Goal: Communication & Community: Ask a question

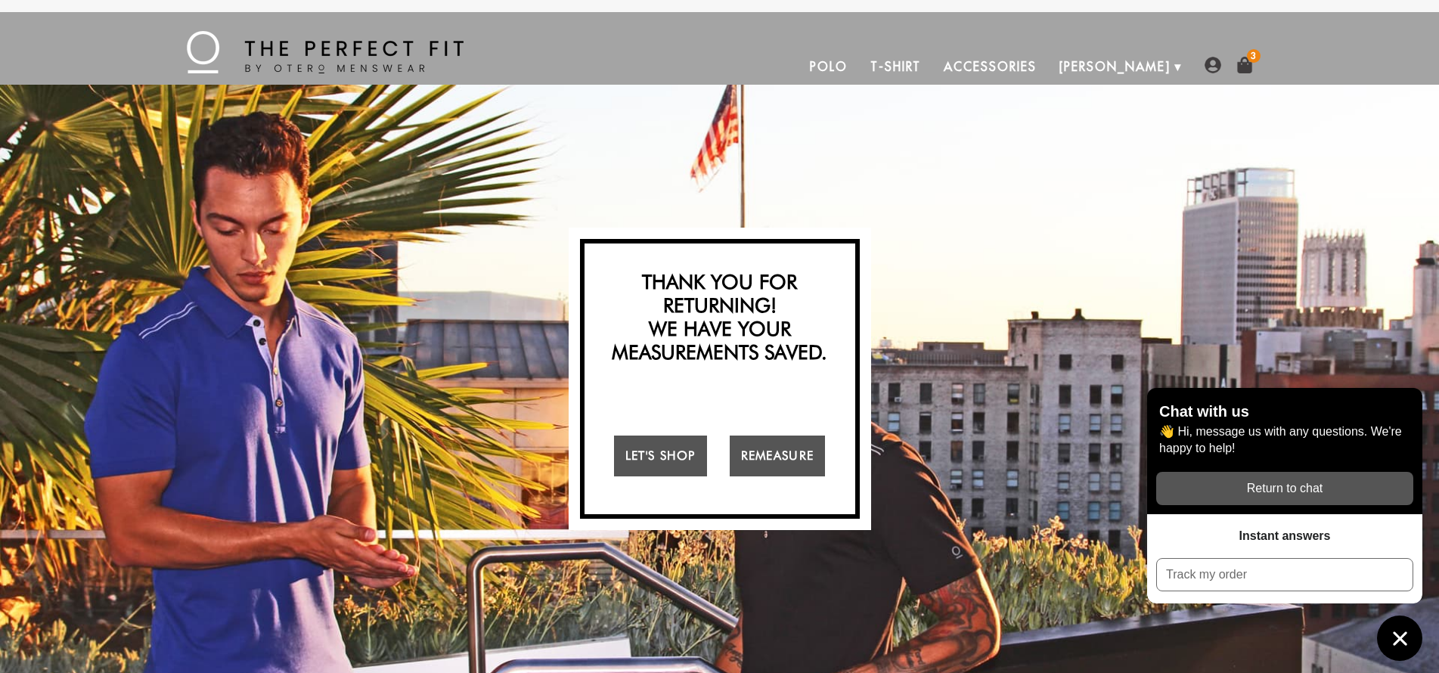
click at [1242, 65] on img at bounding box center [1244, 65] width 17 height 17
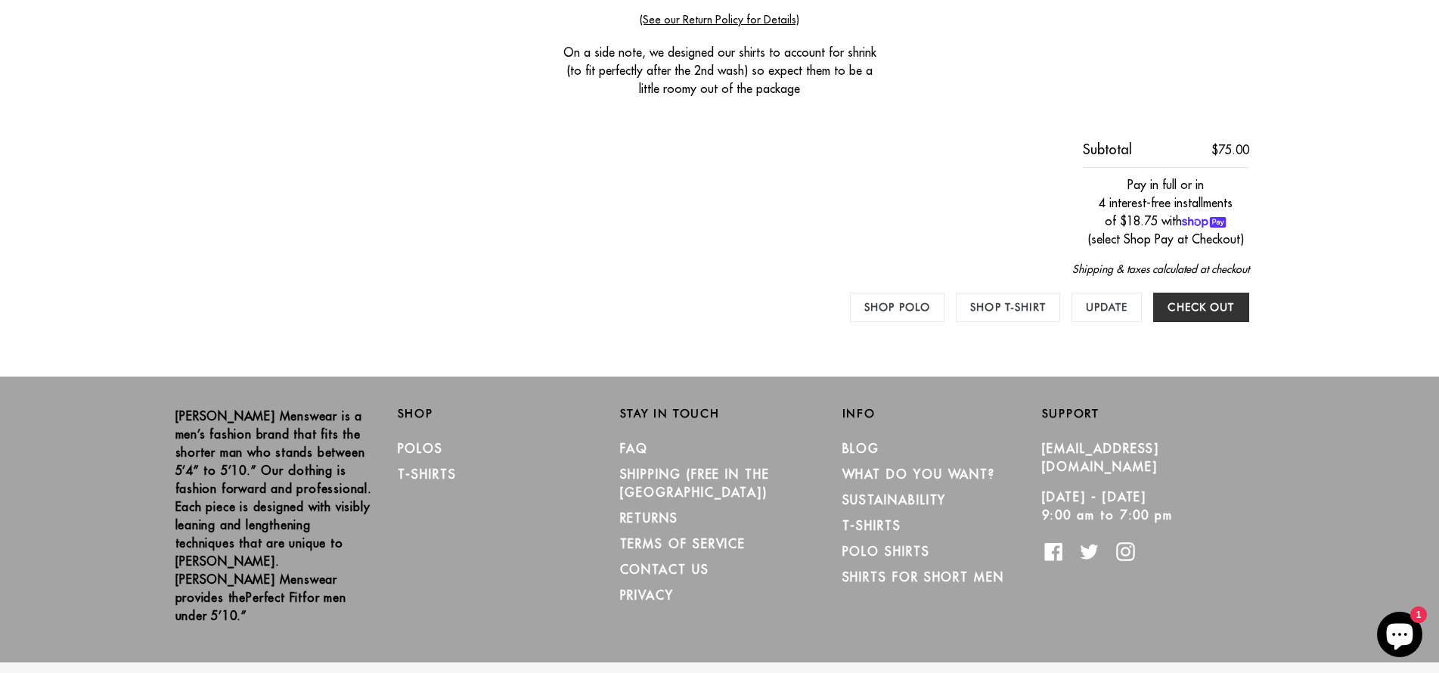
scroll to position [840, 0]
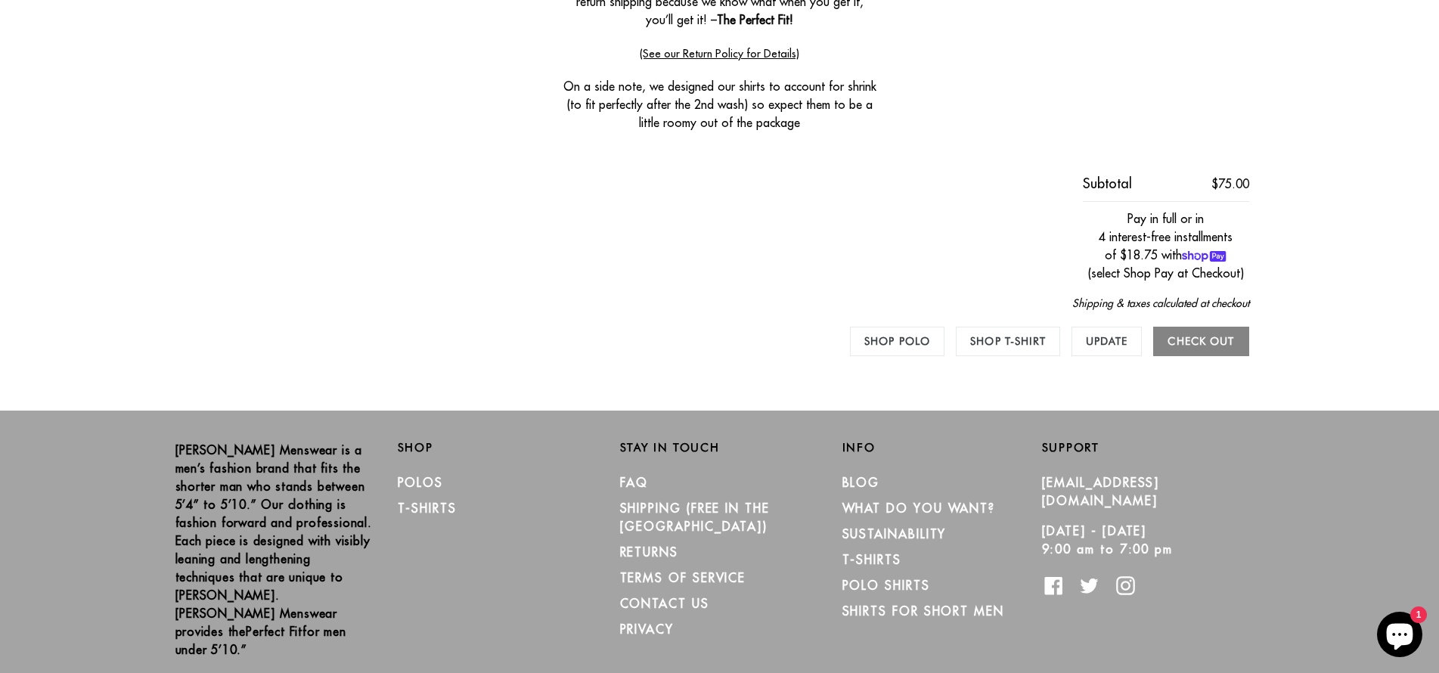
drag, startPoint x: 1198, startPoint y: 341, endPoint x: 1206, endPoint y: 331, distance: 12.4
click at [1198, 341] on input "Check out" at bounding box center [1200, 341] width 95 height 29
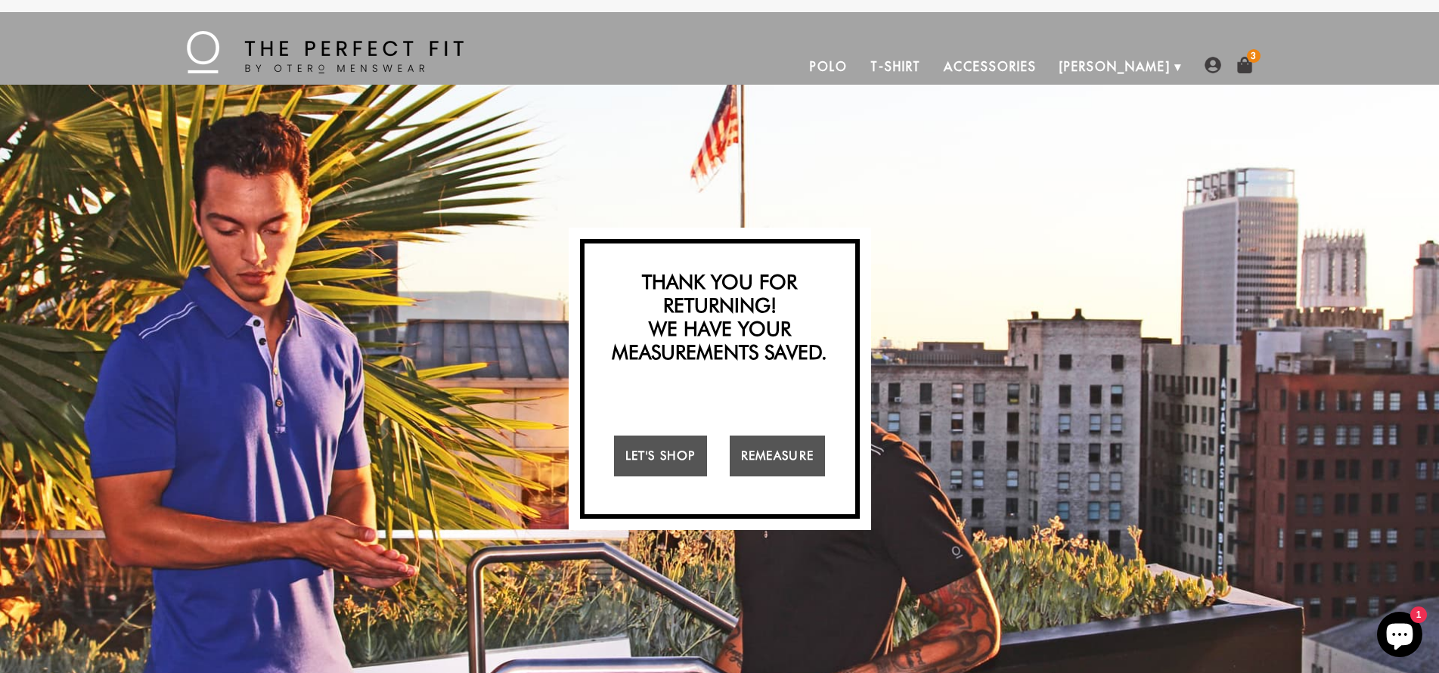
click at [1403, 637] on icon "Chat window" at bounding box center [1400, 637] width 26 height 26
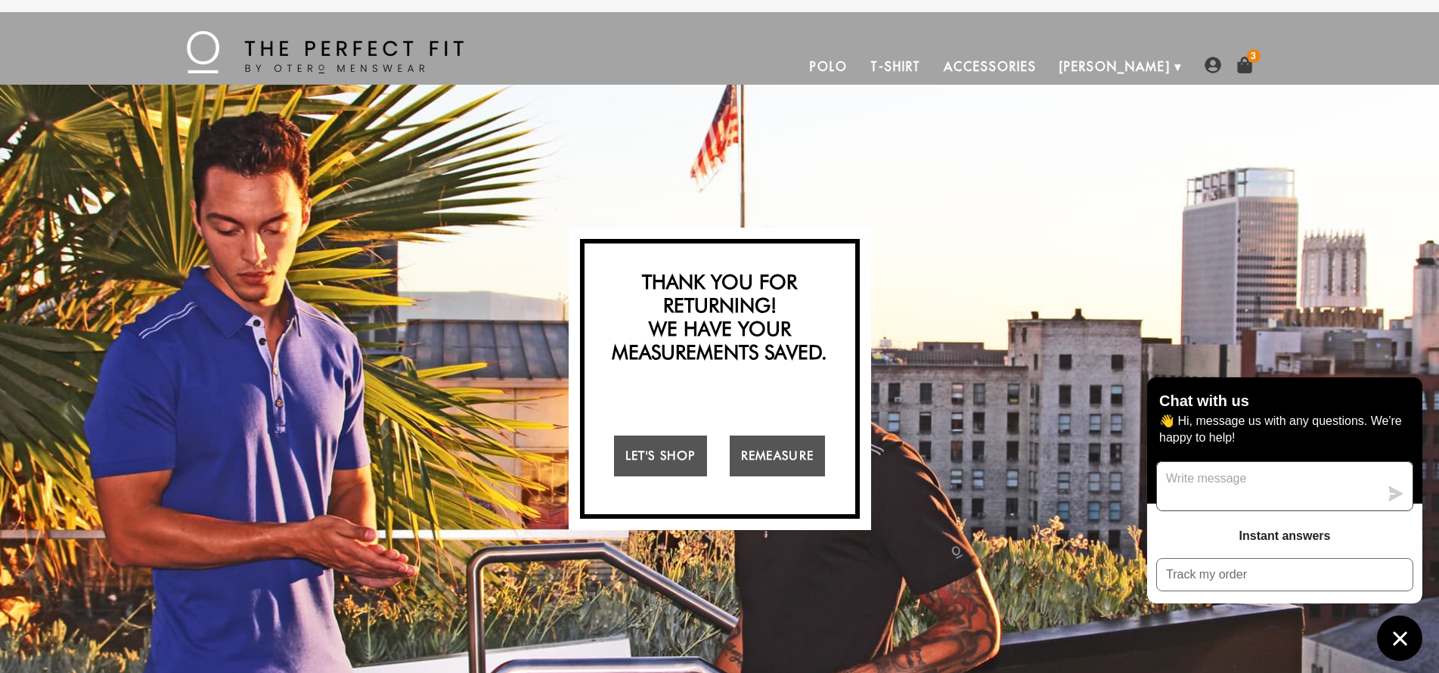
click at [1279, 482] on textarea "Message us" at bounding box center [1268, 486] width 222 height 48
type textarea "At checkout, getting message that "store isn't set up"?"
click at [1392, 495] on icon "submit" at bounding box center [1396, 493] width 14 height 15
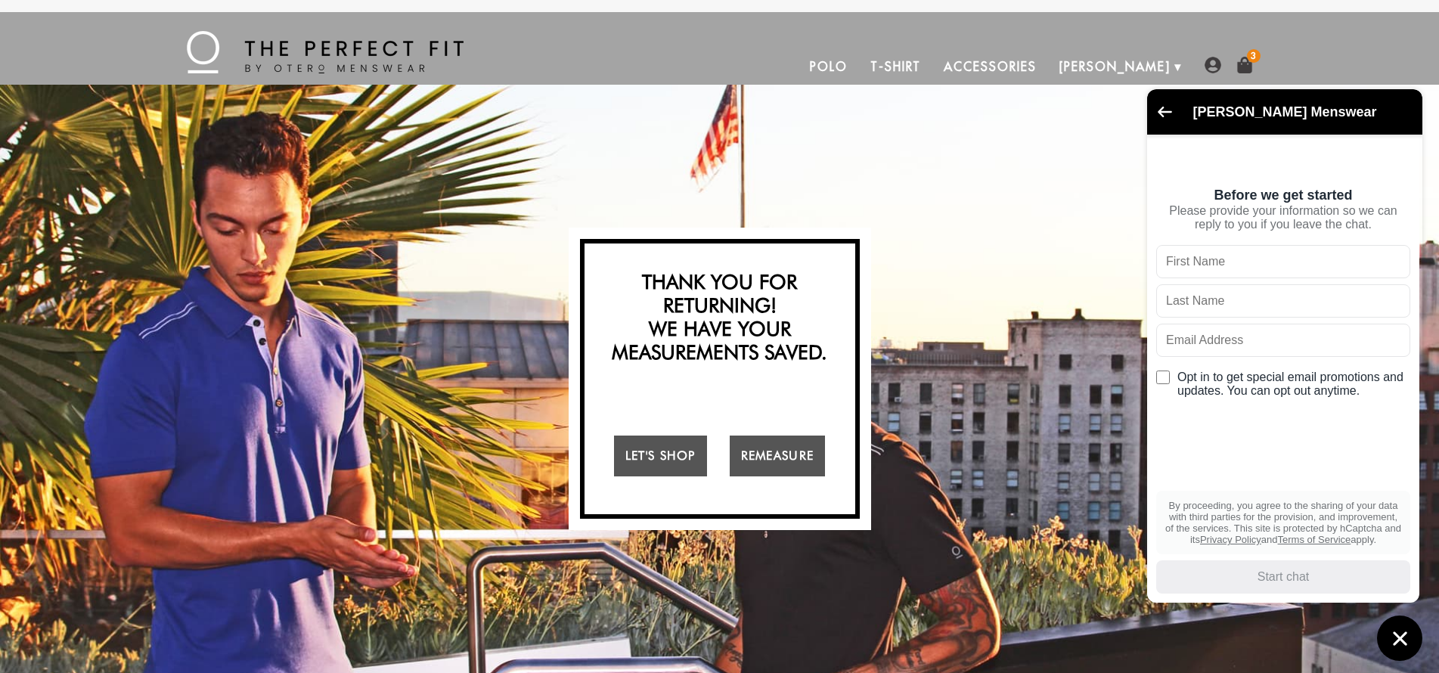
click at [1218, 262] on input "text" at bounding box center [1283, 261] width 254 height 33
click at [1397, 265] on input "text" at bounding box center [1283, 261] width 254 height 33
click at [1283, 275] on input "text" at bounding box center [1283, 261] width 254 height 33
type input "Mike"
type input "Moore"
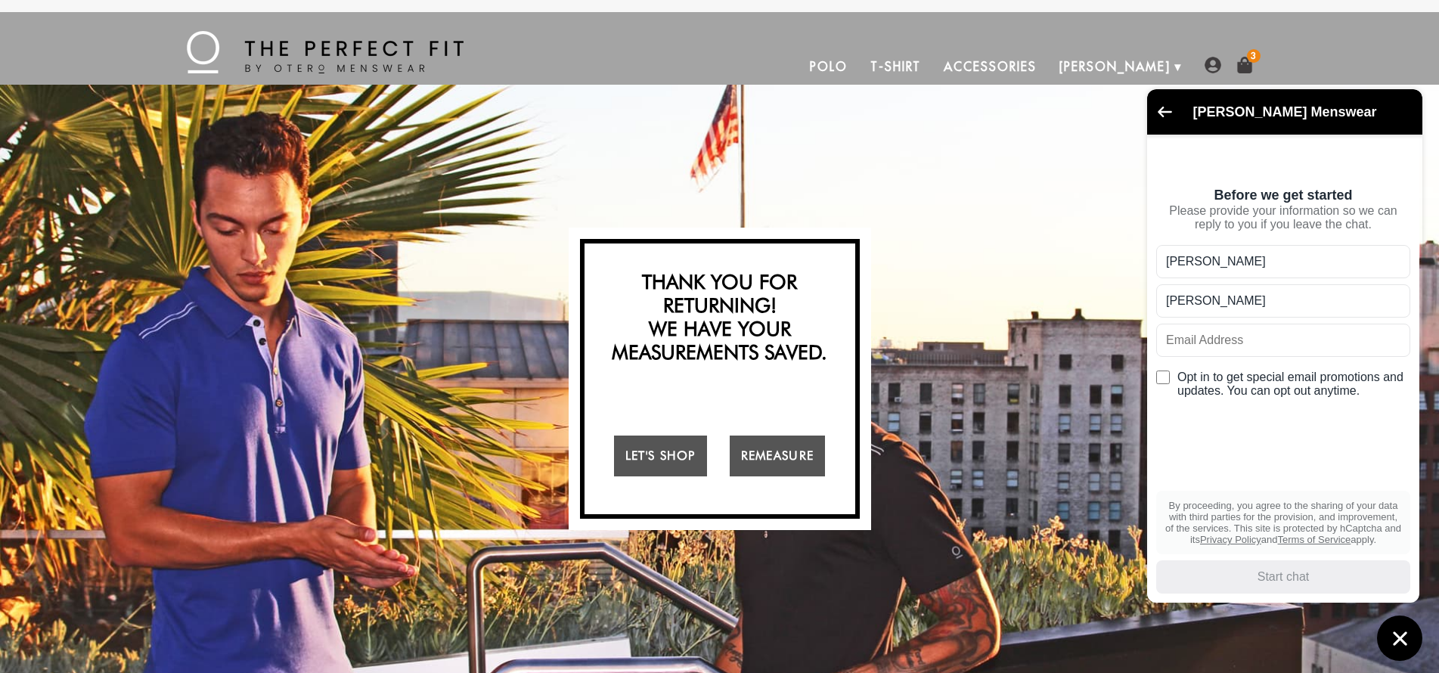
click at [1282, 436] on div "Mike Moore Opt in to get special email promotions and updates. You can opt out …" at bounding box center [1283, 402] width 254 height 315
click at [1165, 378] on input "Opt in to get special email promotions and updates. You can opt out anytime." at bounding box center [1163, 378] width 14 height 14
checkbox input "true"
type input "sigh.every_8j@icloud.com"
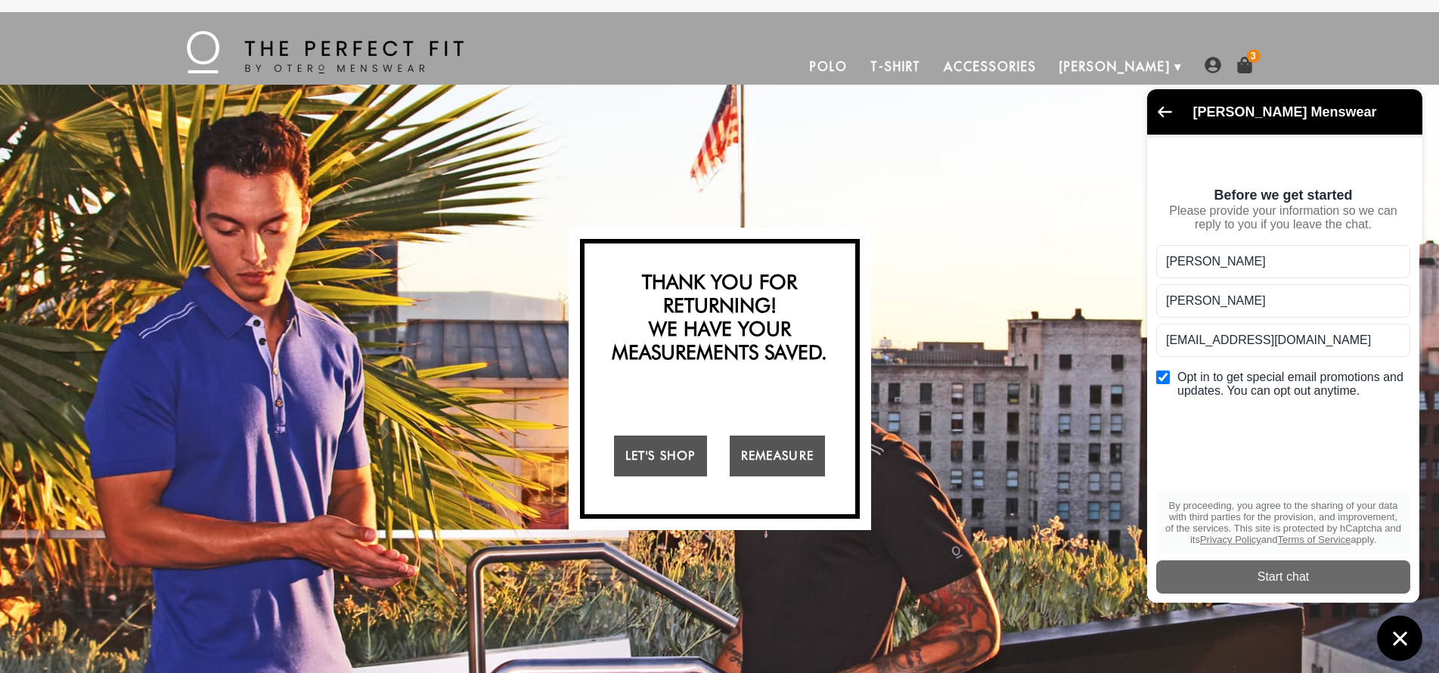
click at [1301, 443] on div "Mike Moore sigh.every_8j@icloud.com Opt in to get special email promotions and …" at bounding box center [1283, 402] width 254 height 315
click at [1342, 575] on div "Start chat" at bounding box center [1283, 577] width 236 height 17
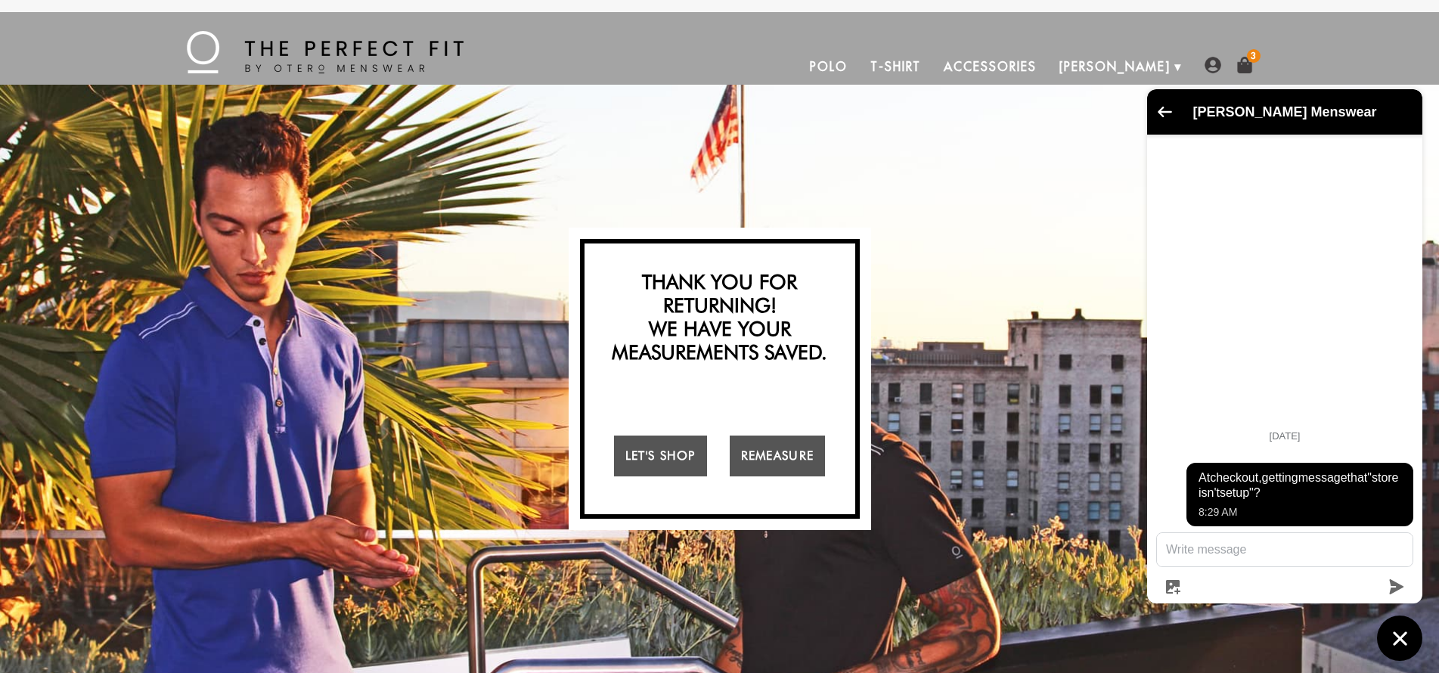
drag, startPoint x: 247, startPoint y: 50, endPoint x: 434, endPoint y: 67, distance: 187.6
click at [1062, 143] on div "Strut-Worthy Confidence Must be 5'10" and under to enter this site I Am I'm Not…" at bounding box center [719, 379] width 1439 height 588
click at [1166, 111] on icon "Go back to the main screen" at bounding box center [1165, 112] width 14 height 11
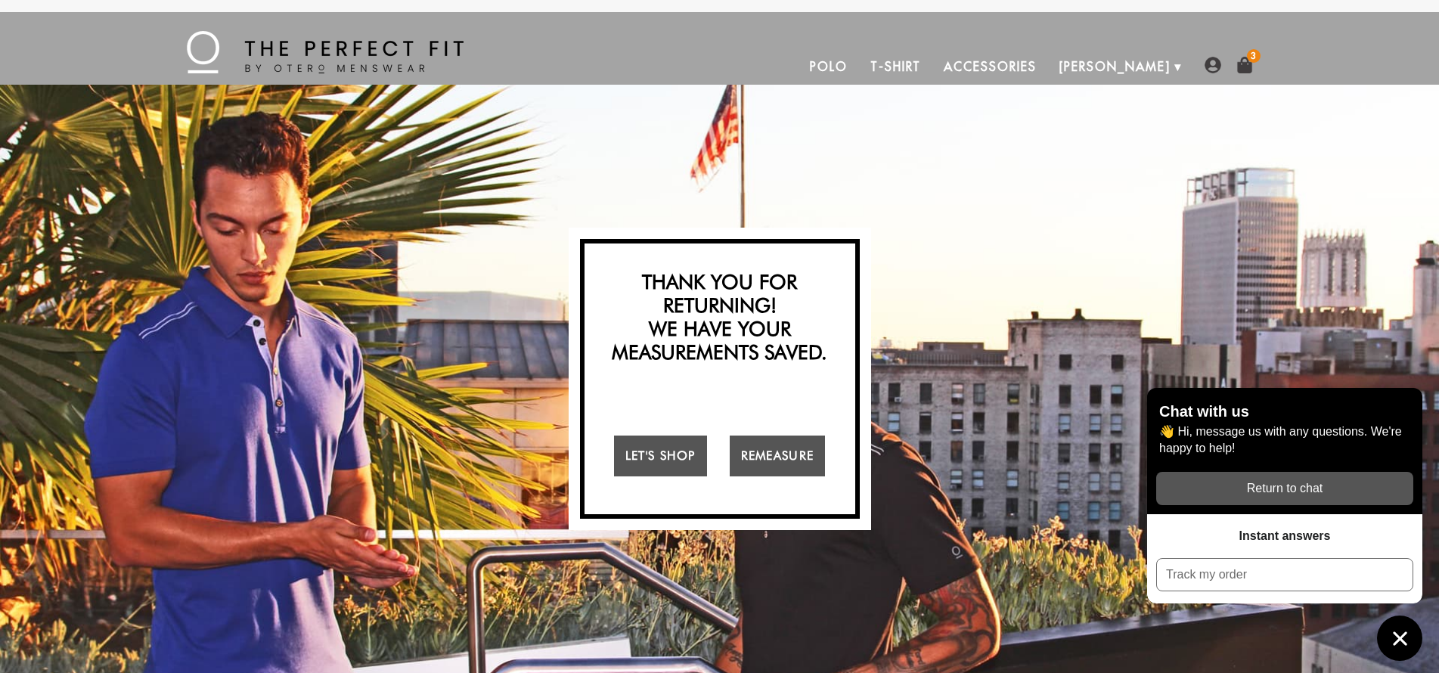
click at [1210, 64] on img at bounding box center [1213, 65] width 17 height 17
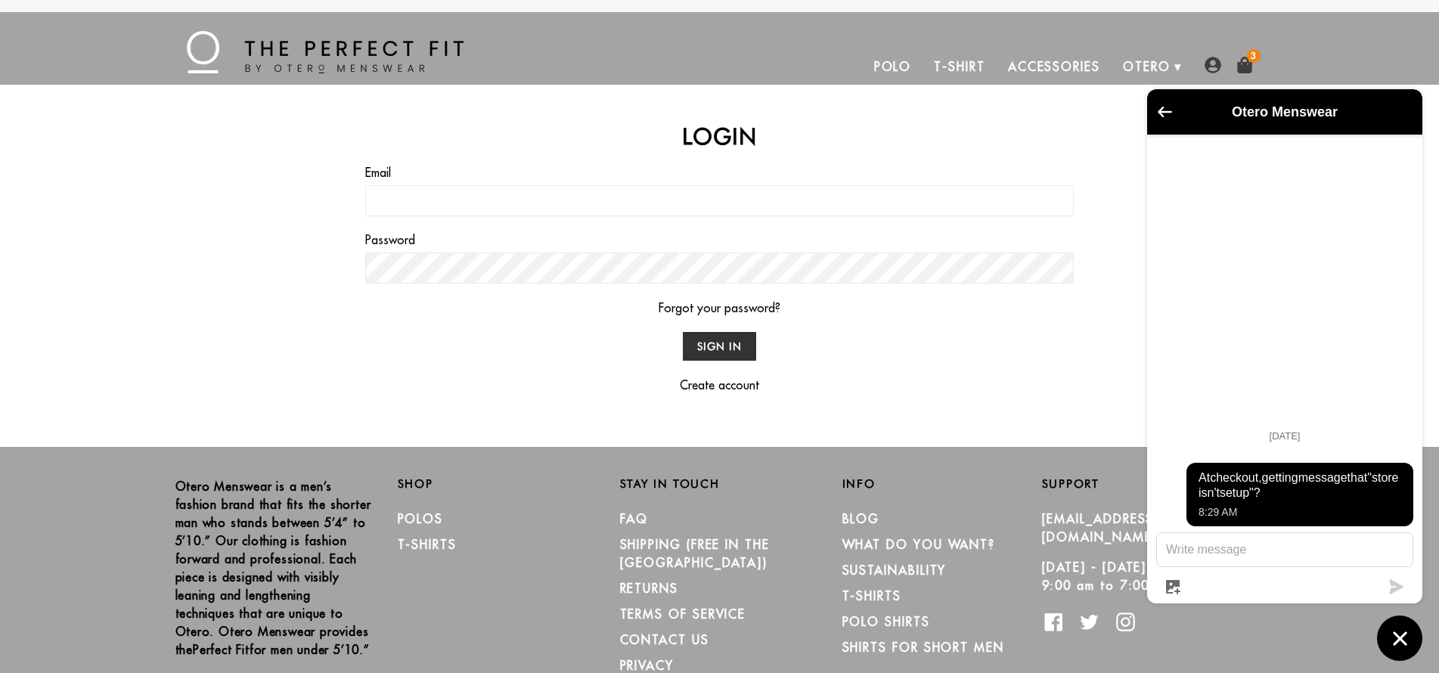
click at [1033, 316] on p "Forgot your password?" at bounding box center [719, 308] width 709 height 18
click at [1047, 65] on link "Accessories" at bounding box center [1054, 66] width 115 height 36
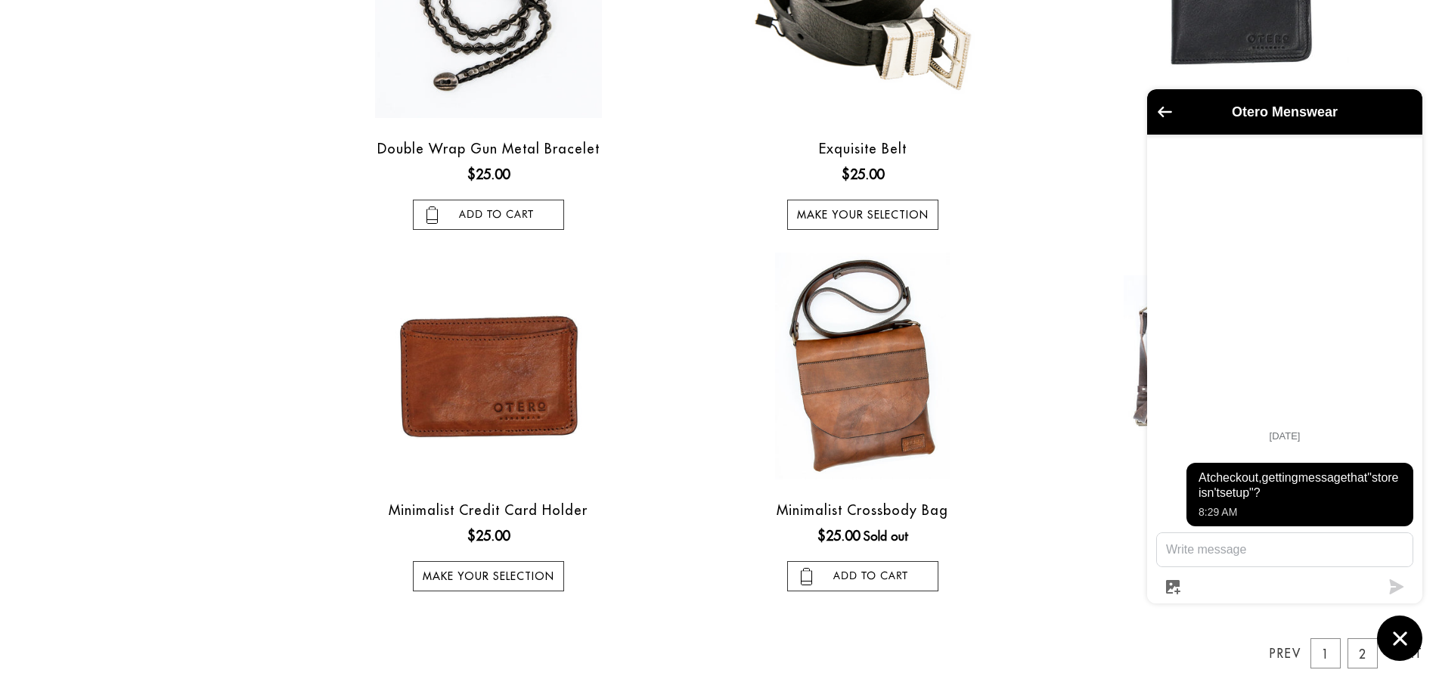
scroll to position [1433, 0]
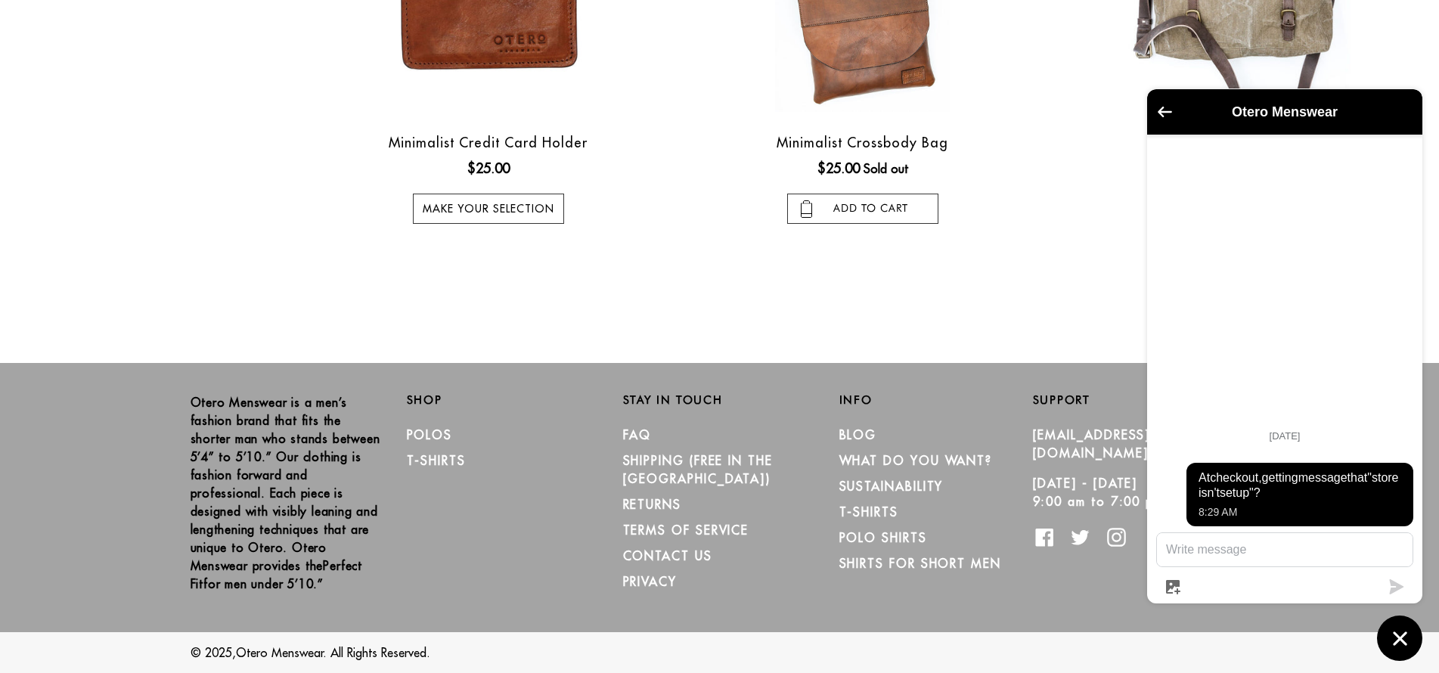
click at [1354, 118] on h2 "Otero Menswear" at bounding box center [1284, 111] width 215 height 15
click at [1159, 112] on icon "Go back to the main screen" at bounding box center [1165, 111] width 14 height 11
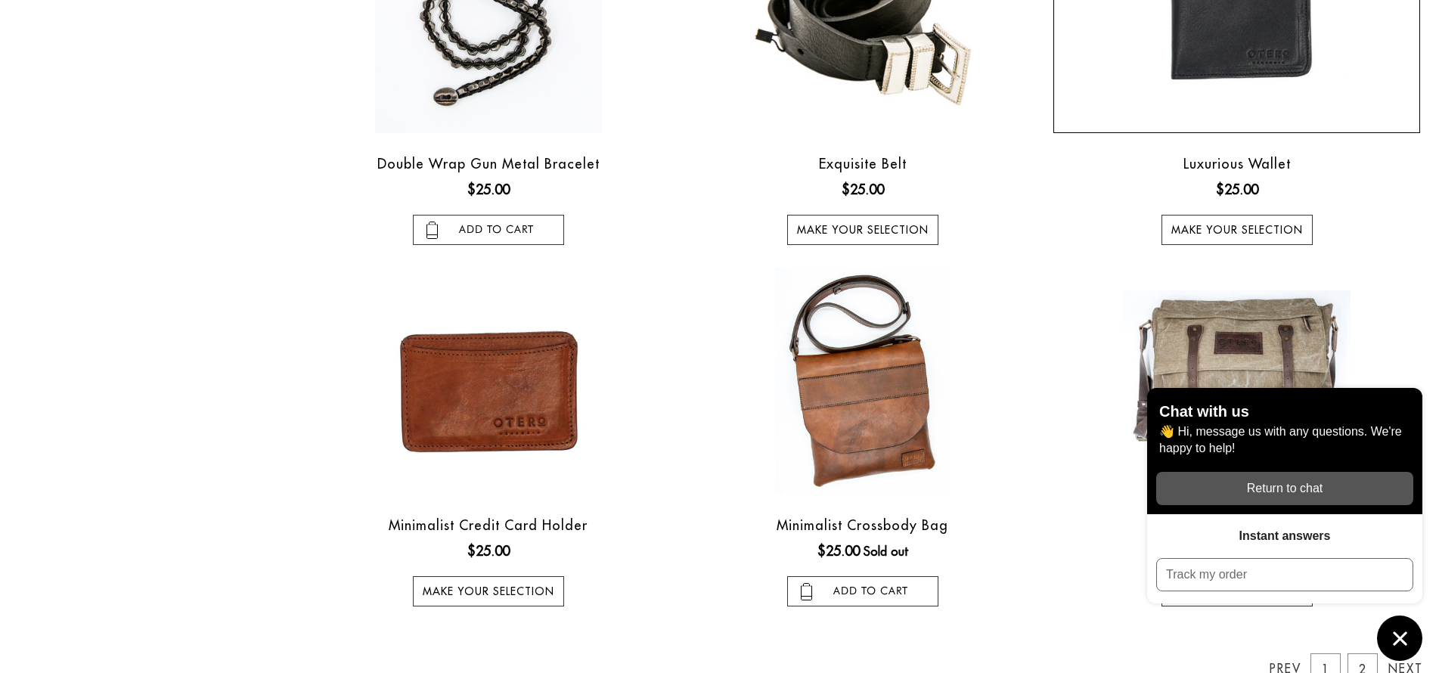
scroll to position [1288, 0]
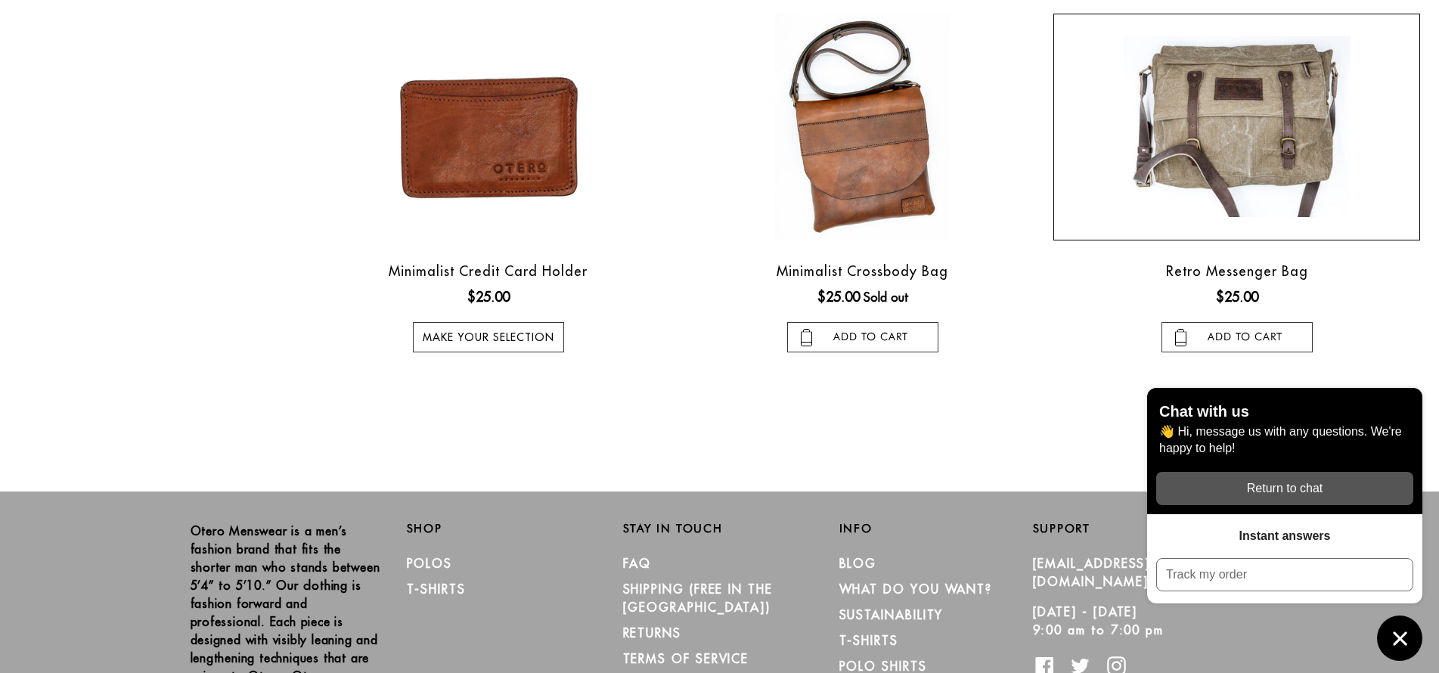
click at [1248, 135] on img at bounding box center [1237, 126] width 227 height 181
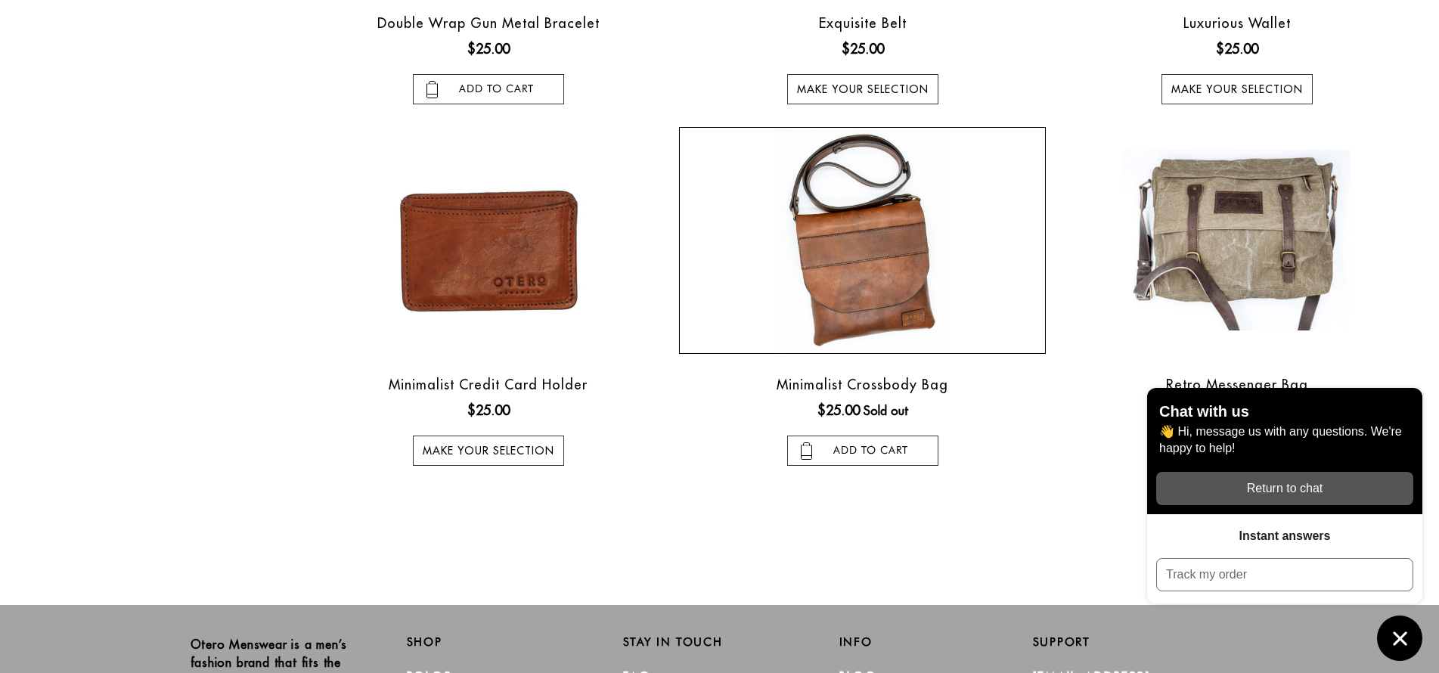
click at [885, 228] on img at bounding box center [862, 240] width 175 height 227
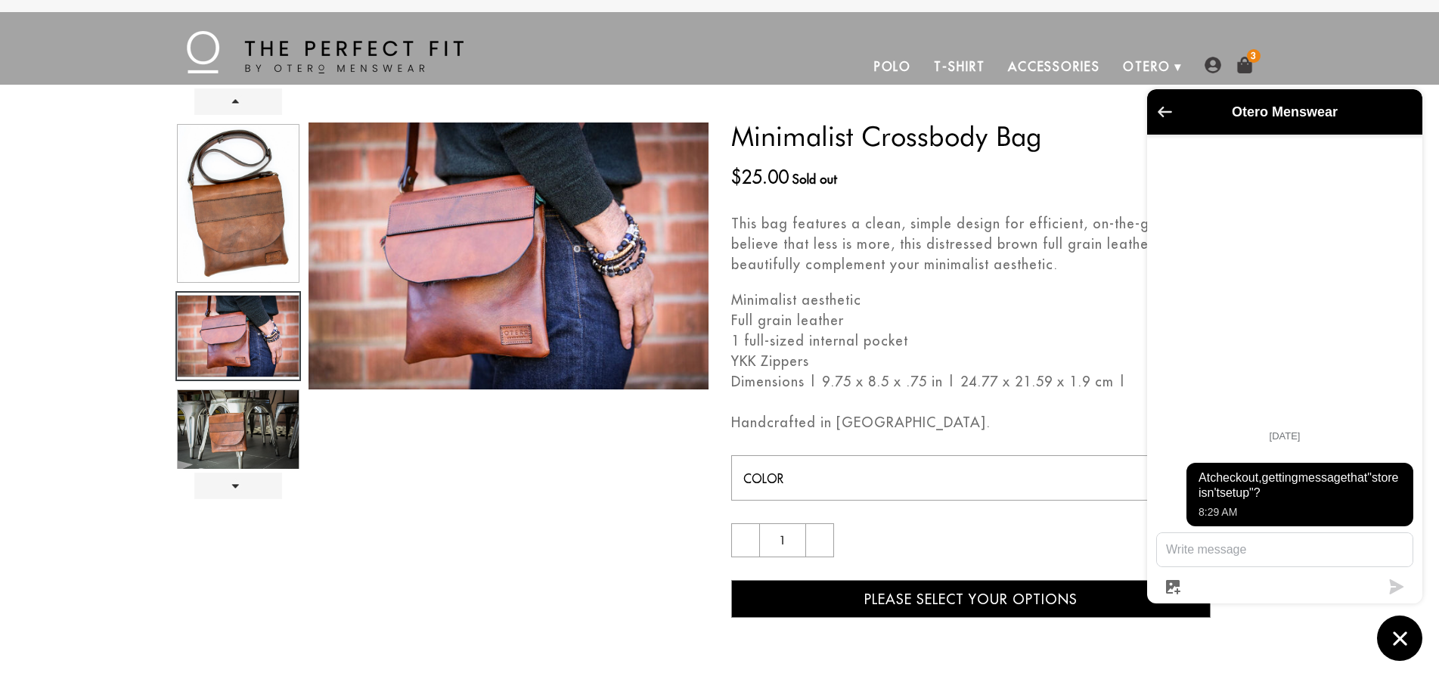
click at [1161, 112] on icon "Go back to the main screen" at bounding box center [1165, 111] width 14 height 11
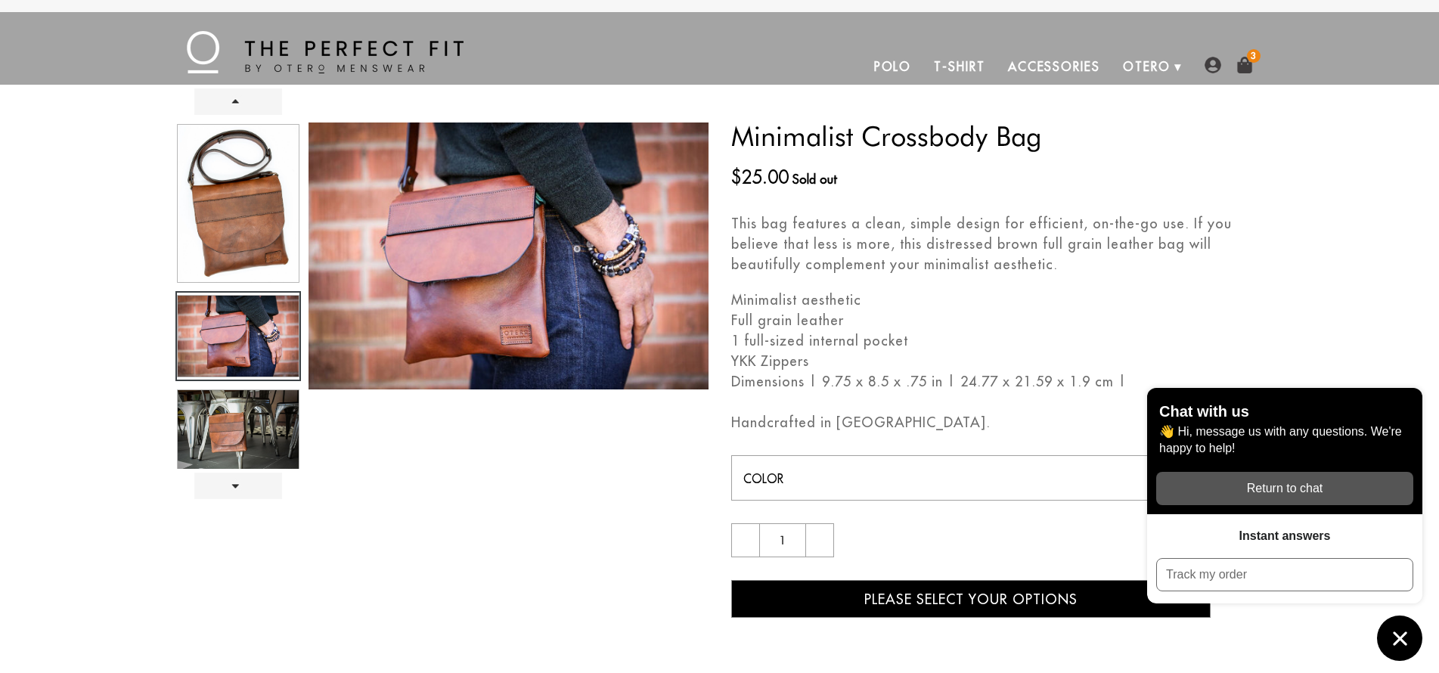
click at [1113, 119] on div "Prev Next" at bounding box center [719, 370] width 1089 height 571
click at [350, 41] on img at bounding box center [325, 52] width 277 height 42
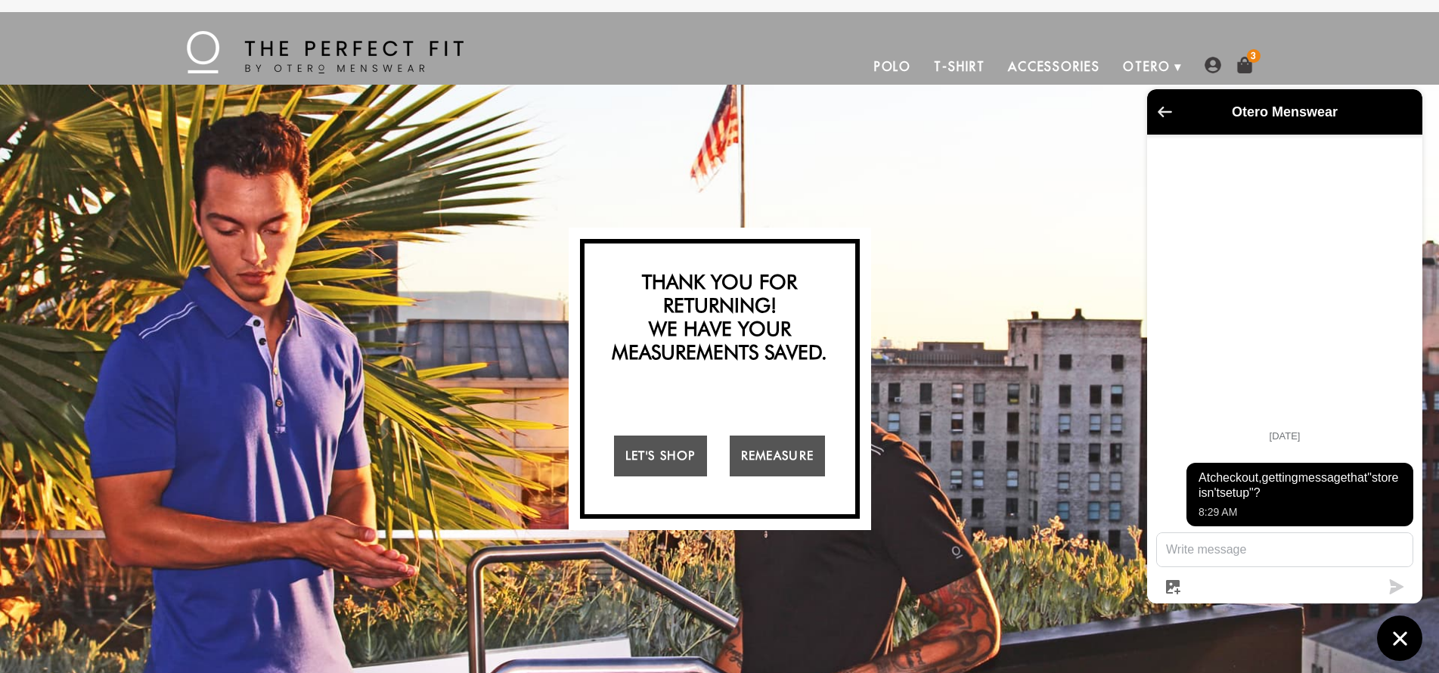
click at [1166, 111] on icon "Go back to the main screen" at bounding box center [1165, 112] width 14 height 11
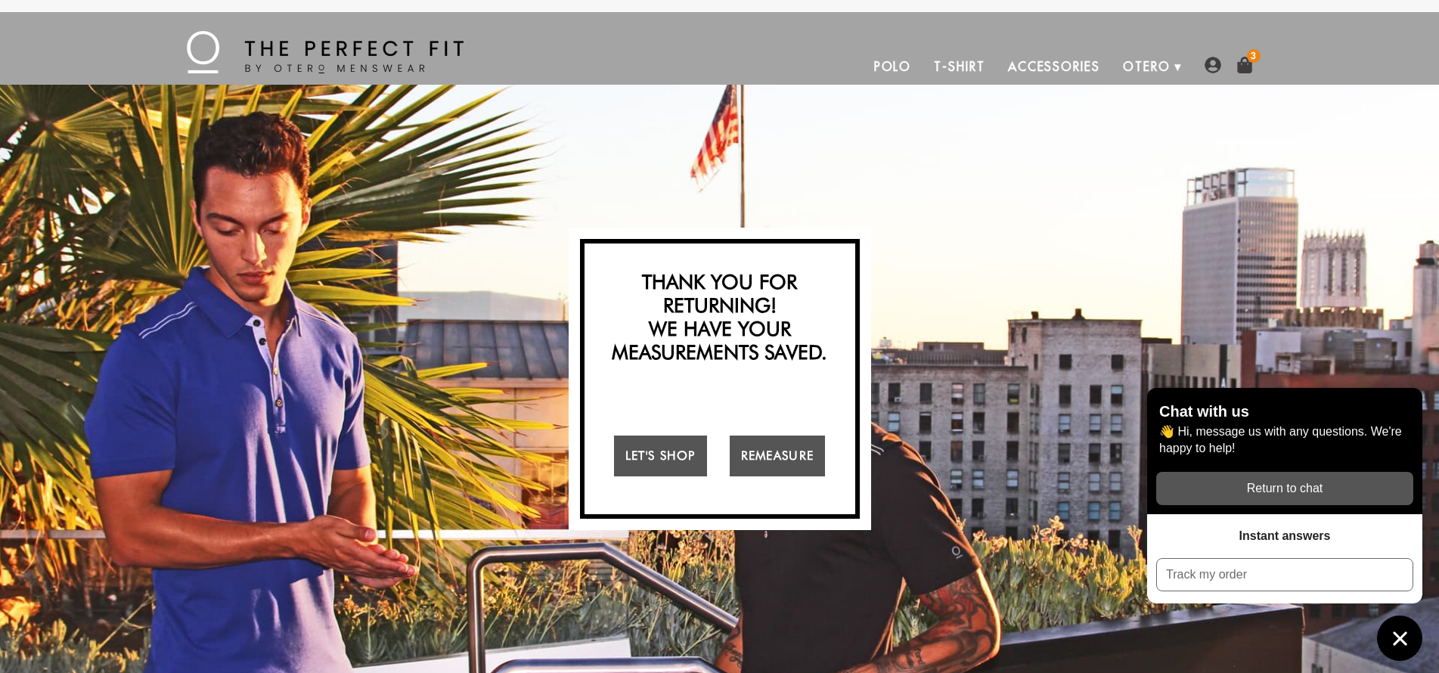
click at [1251, 55] on span "3" at bounding box center [1254, 56] width 14 height 14
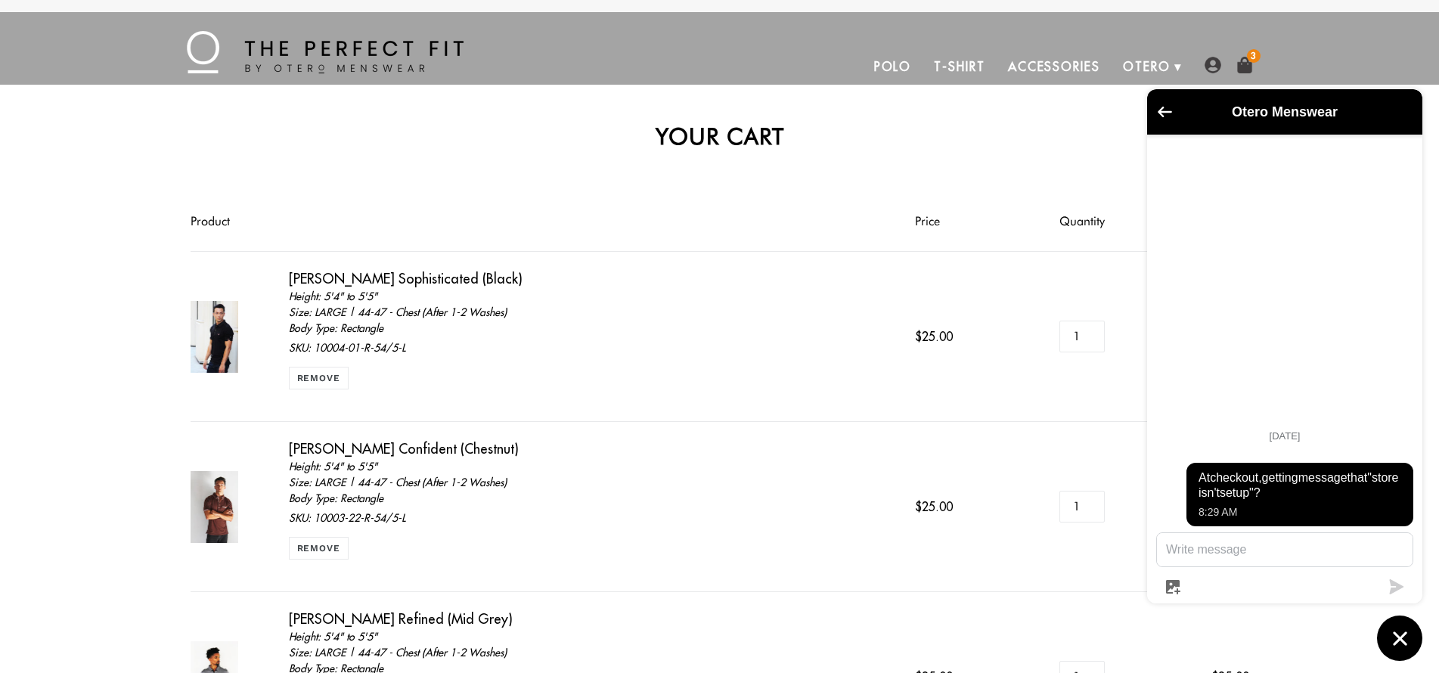
click at [1163, 110] on icon "Go back to the main screen" at bounding box center [1165, 112] width 14 height 11
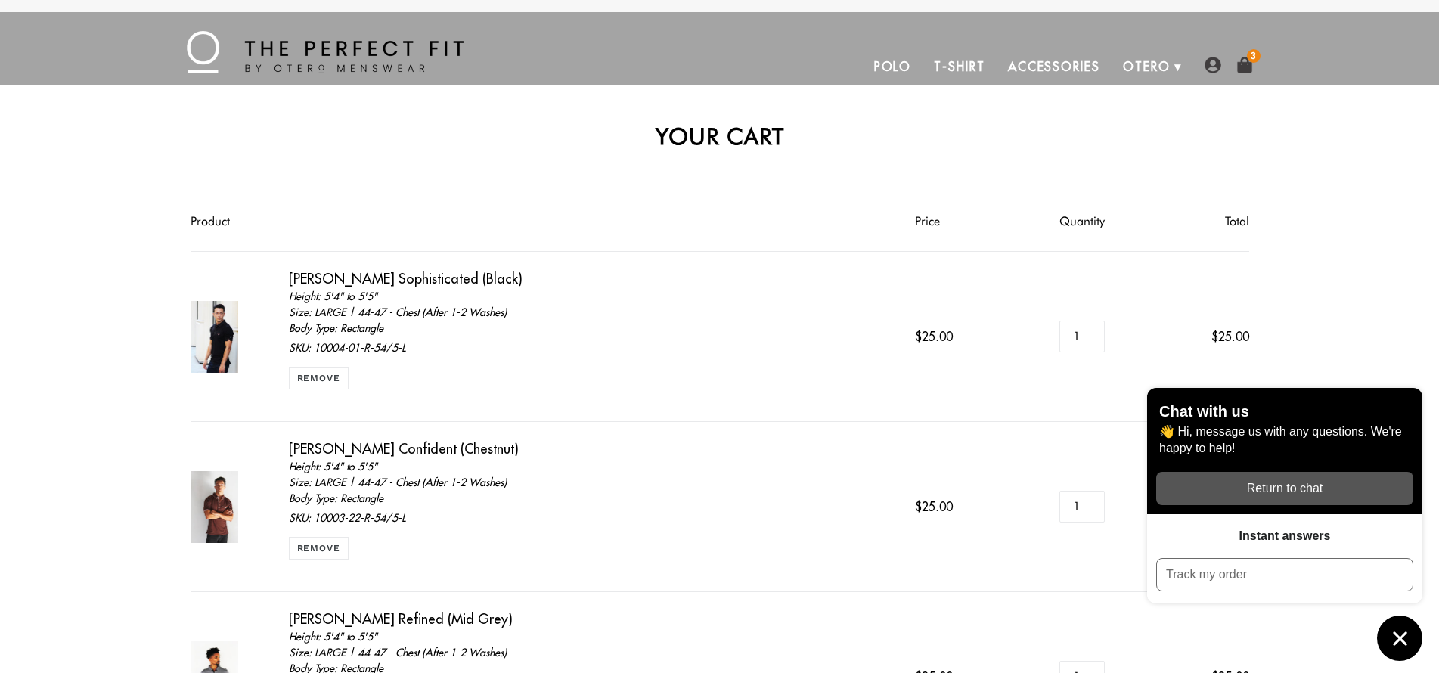
click at [1029, 125] on h2 "Your cart" at bounding box center [720, 135] width 1059 height 27
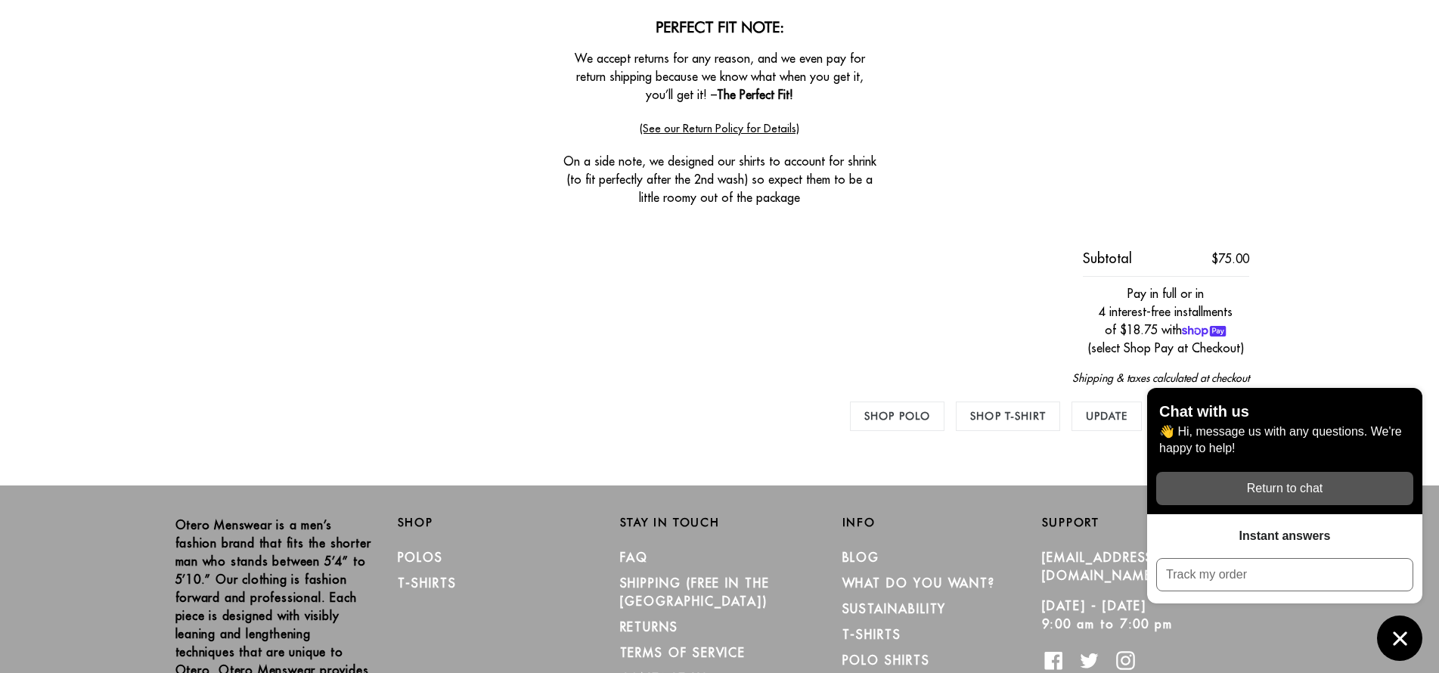
scroll to position [904, 0]
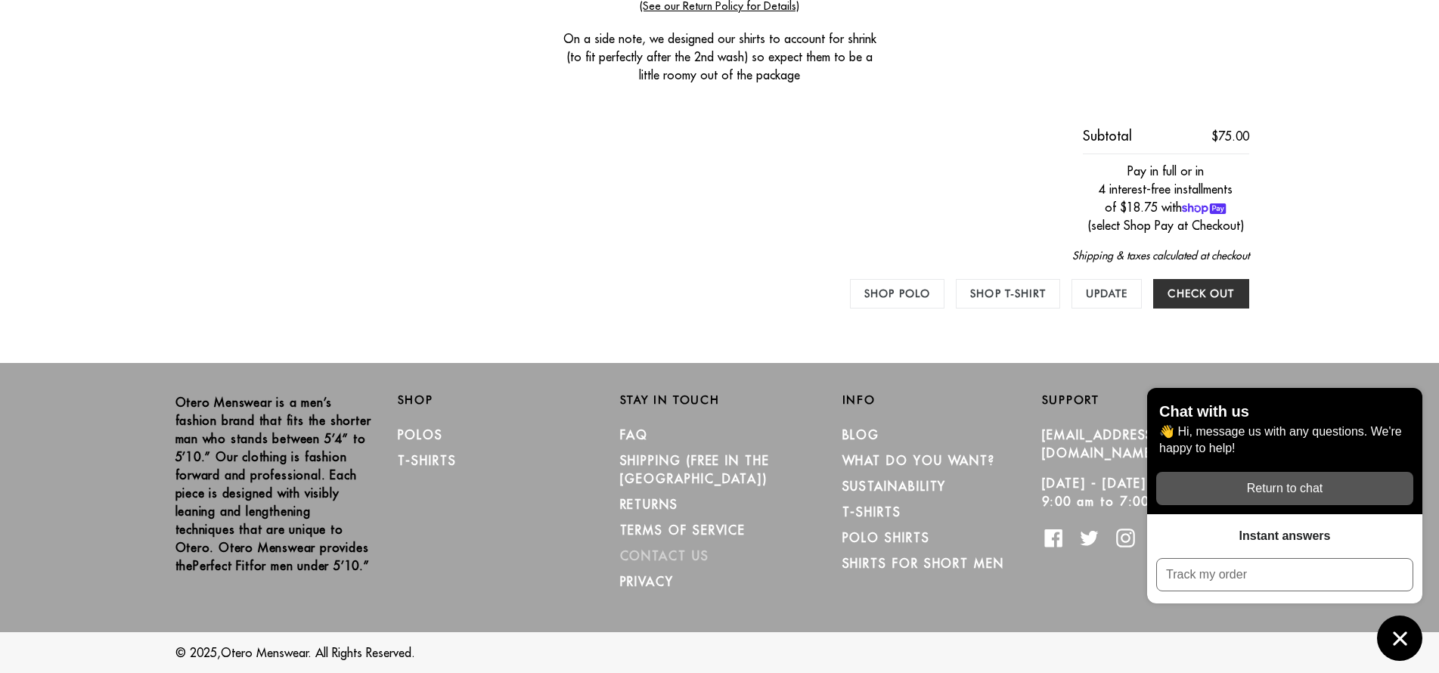
click at [690, 548] on link "CONTACT US" at bounding box center [664, 555] width 89 height 15
